Goal: Task Accomplishment & Management: Manage account settings

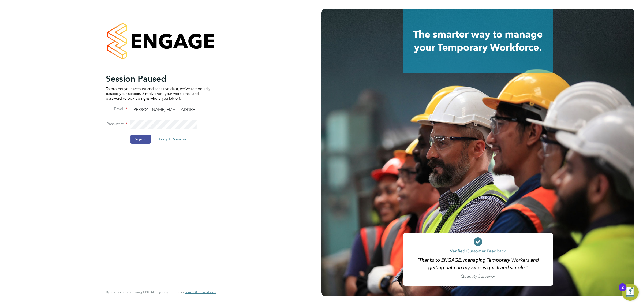
click at [144, 141] on button "Sign In" at bounding box center [141, 139] width 20 height 9
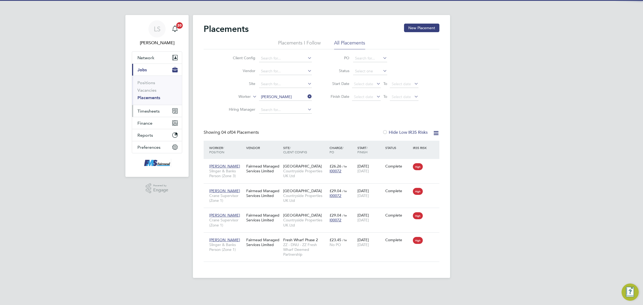
click at [154, 109] on span "Timesheets" at bounding box center [149, 111] width 22 height 5
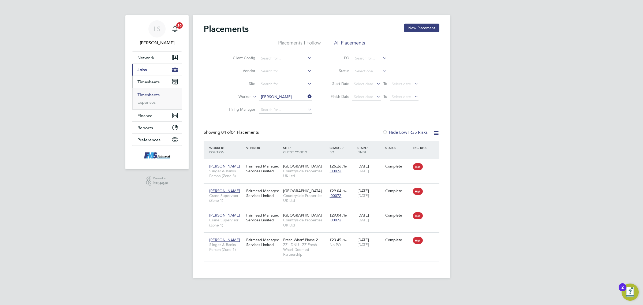
click at [154, 94] on link "Timesheets" at bounding box center [149, 94] width 22 height 5
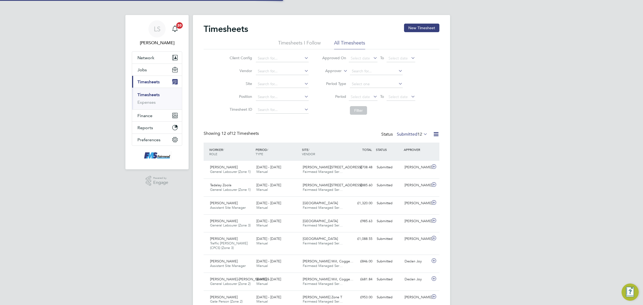
scroll to position [3, 3]
click at [413, 134] on label "Submitted 12" at bounding box center [412, 134] width 31 height 5
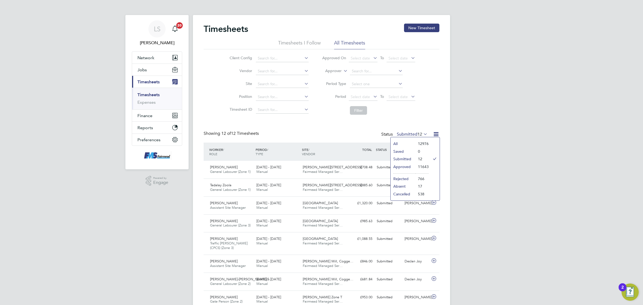
click at [391, 117] on li "Filter" at bounding box center [369, 110] width 107 height 14
